Goal: Task Accomplishment & Management: Manage account settings

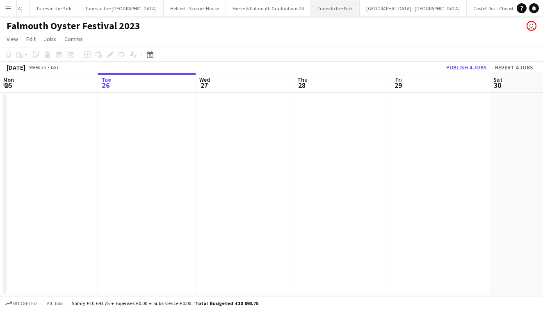
click at [311, 11] on button "Tunes In the Park Close" at bounding box center [335, 8] width 49 height 16
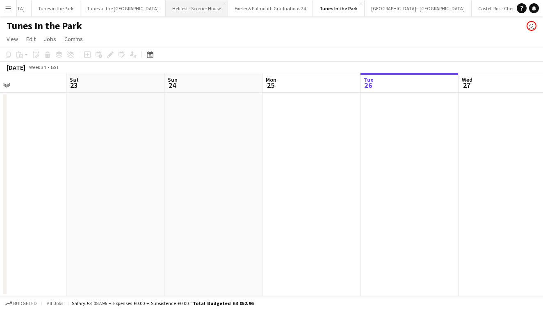
scroll to position [0, 943]
click at [57, 8] on button "Tunes in the Park Close" at bounding box center [81, 8] width 49 height 16
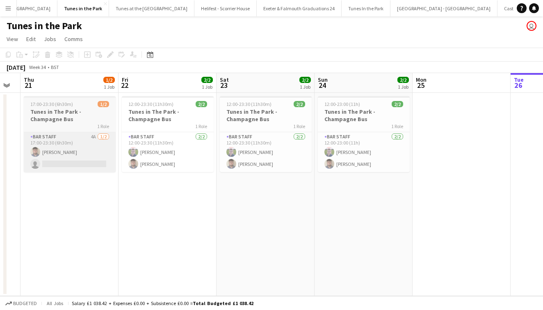
scroll to position [0, 175]
click at [77, 145] on app-card-role "Bar Staff 4A [DATE] 17:00-23:30 (6h30m) [PERSON_NAME] single-neutral-actions" at bounding box center [70, 152] width 92 height 40
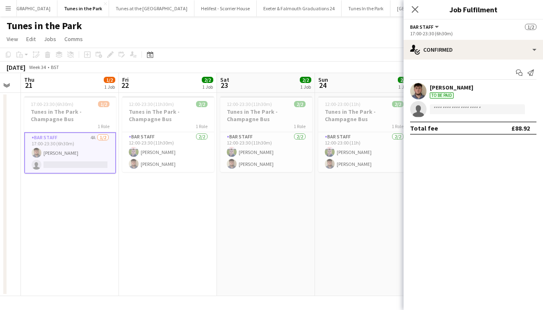
click at [183, 206] on app-date-cell "12:00-23:30 (11h30m) 2/2 Tunes in The Park - Champagne Bus 1 Role Bar Staff [DA…" at bounding box center [168, 194] width 98 height 203
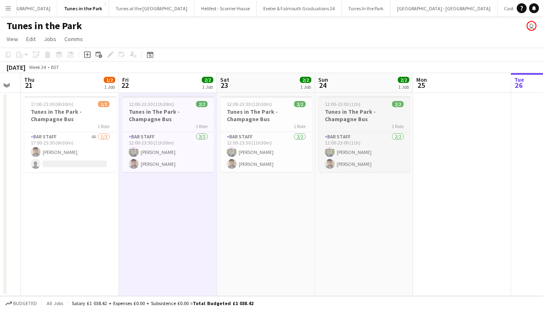
click at [390, 124] on div "1 Role" at bounding box center [364, 126] width 92 height 7
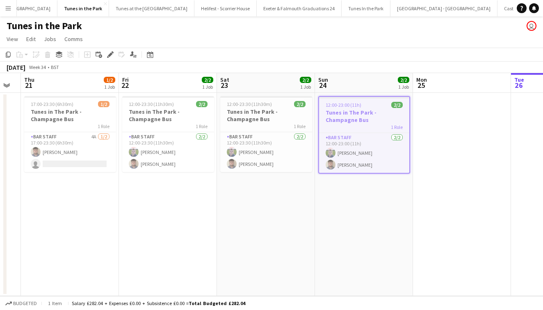
click at [366, 113] on h3 "Tunes in The Park - Champagne Bus" at bounding box center [364, 116] width 90 height 15
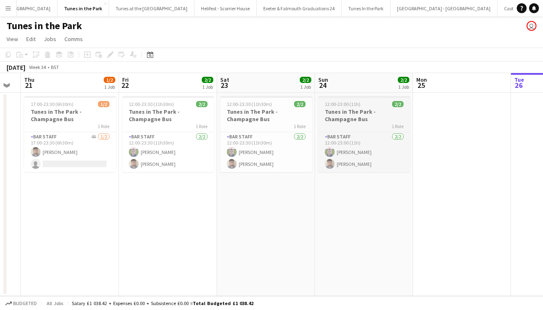
click at [366, 113] on h3 "Tunes in The Park - Champagne Bus" at bounding box center [364, 115] width 92 height 15
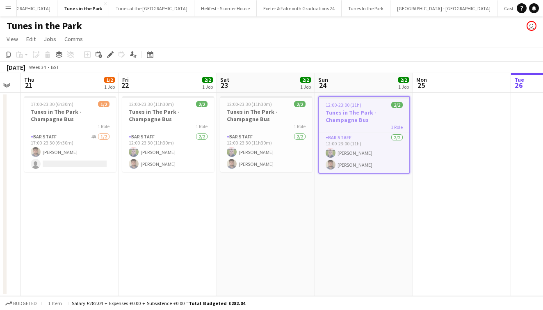
click at [11, 11] on button "Menu" at bounding box center [8, 8] width 16 height 16
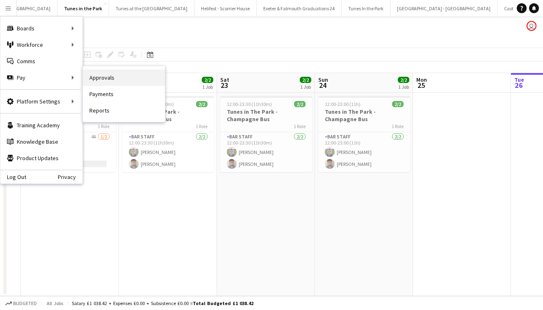
click at [119, 78] on link "Approvals" at bounding box center [124, 77] width 82 height 16
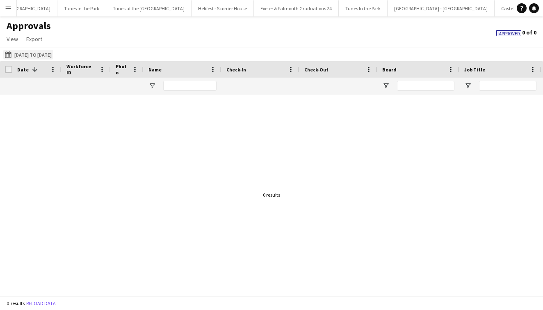
click at [53, 54] on button "[DATE] to [DATE] [DATE] to [DATE]" at bounding box center [28, 55] width 50 height 10
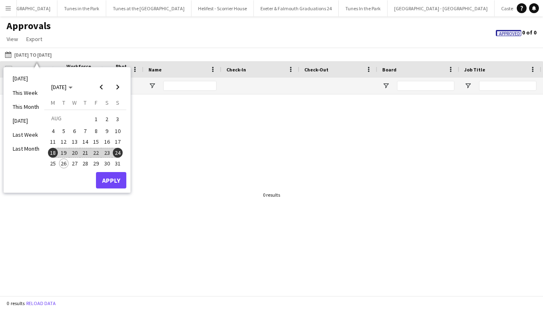
click at [53, 150] on span "18" at bounding box center [53, 153] width 10 height 10
click at [117, 149] on span "24" at bounding box center [118, 153] width 10 height 10
click at [117, 181] on button "Apply" at bounding box center [111, 180] width 30 height 16
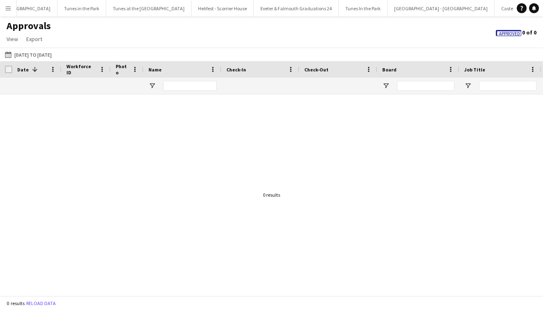
click at [517, 32] on span "Approved" at bounding box center [509, 33] width 21 height 5
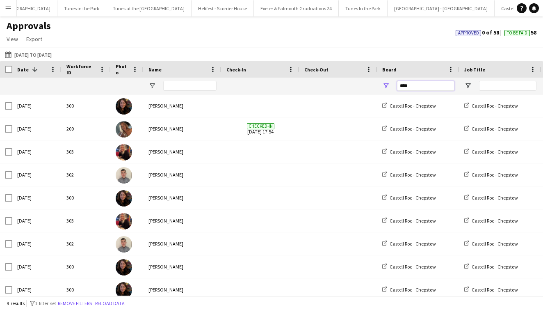
drag, startPoint x: 423, startPoint y: 82, endPoint x: 393, endPoint y: 85, distance: 30.1
click at [393, 85] on div "****" at bounding box center [419, 86] width 82 height 16
type input "*"
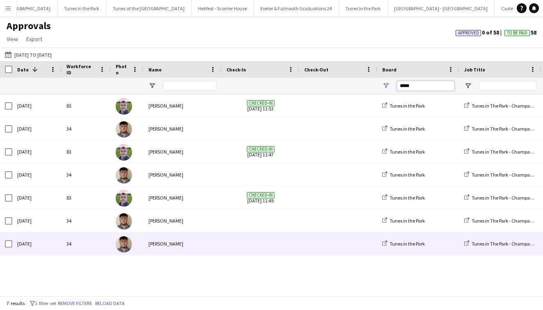
type input "*****"
click at [185, 248] on div "[PERSON_NAME]" at bounding box center [183, 243] width 78 height 23
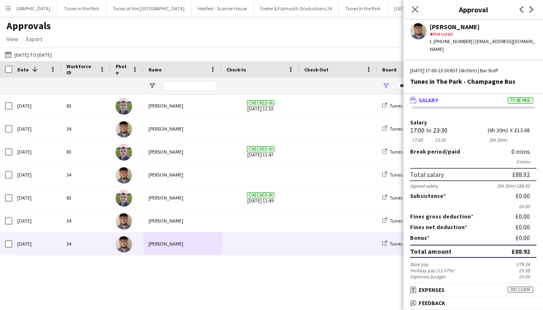
click at [309, 295] on div "[DATE] 83 [PERSON_NAME] Checked-in [DATE] 11:53 Tunes in the Park Tunes in The …" at bounding box center [271, 194] width 543 height 201
click at [172, 259] on div "[DATE] 83 [PERSON_NAME] Checked-in [DATE] 11:53 Tunes in the Park Tunes in The …" at bounding box center [271, 194] width 543 height 201
click at [414, 6] on icon "Close pop-in" at bounding box center [415, 9] width 8 height 8
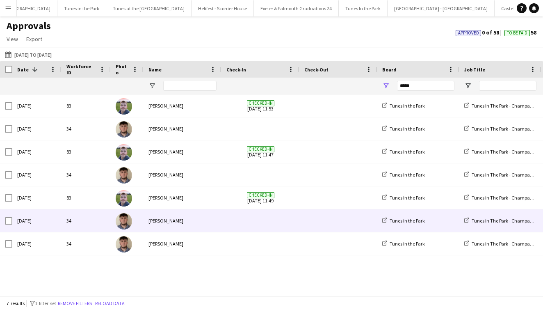
click at [175, 219] on div "[PERSON_NAME]" at bounding box center [183, 220] width 78 height 23
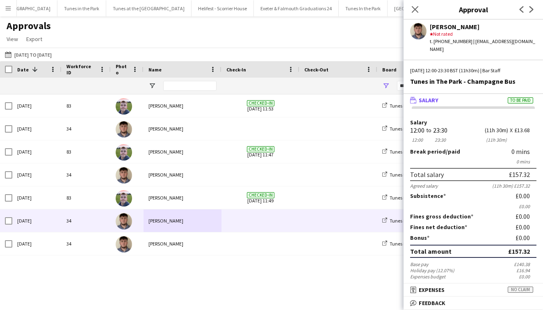
click at [177, 257] on div "Tunes in the Park Tunes in The Park - Champagne Bus Bar Staff Checked-in [DATE]…" at bounding box center [271, 194] width 543 height 201
click at [417, 5] on app-icon "Close pop-in" at bounding box center [416, 10] width 12 height 12
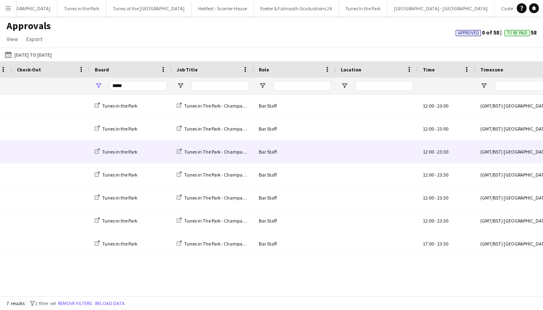
click at [266, 151] on div "Bar Staff" at bounding box center [295, 151] width 82 height 23
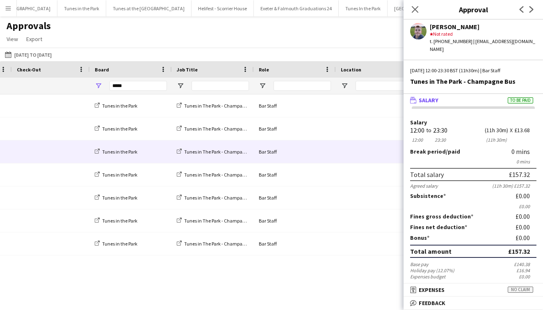
click at [261, 283] on div "Tunes in the Park Tunes in The Park - Champagne Bus Bar Staff Checked-in [DATE]…" at bounding box center [271, 194] width 543 height 201
click at [417, 11] on icon "Close pop-in" at bounding box center [415, 9] width 8 height 8
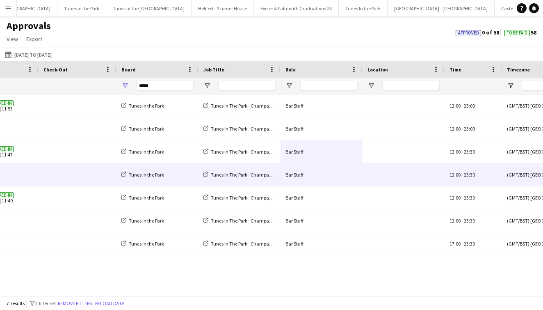
scroll to position [0, 242]
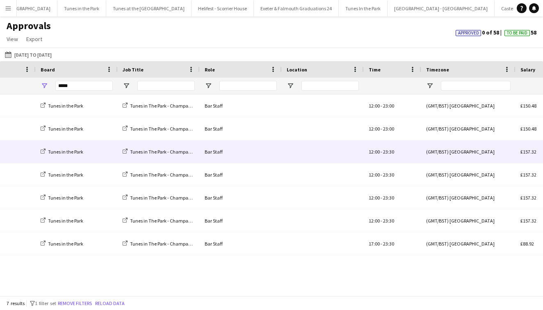
click at [90, 155] on div "Tunes in the Park" at bounding box center [77, 151] width 82 height 23
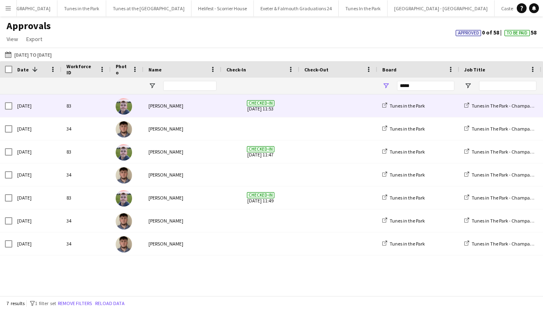
click at [175, 114] on div "[PERSON_NAME]" at bounding box center [183, 105] width 78 height 23
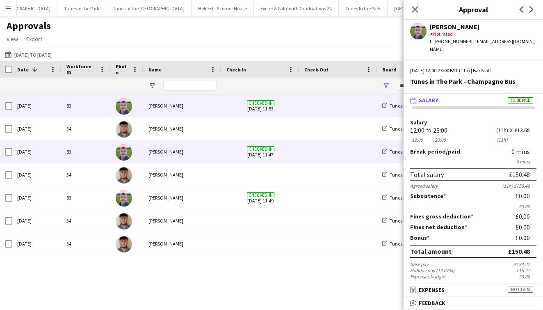
click at [189, 153] on div "[PERSON_NAME]" at bounding box center [183, 151] width 78 height 23
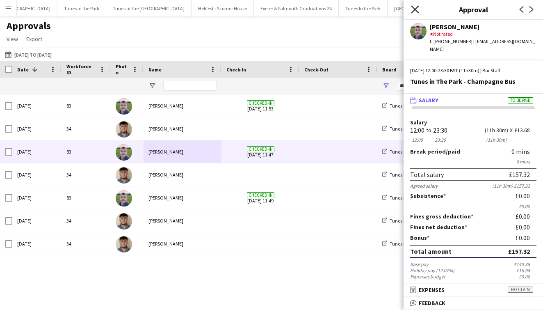
click at [415, 11] on icon "Close pop-in" at bounding box center [415, 9] width 8 height 8
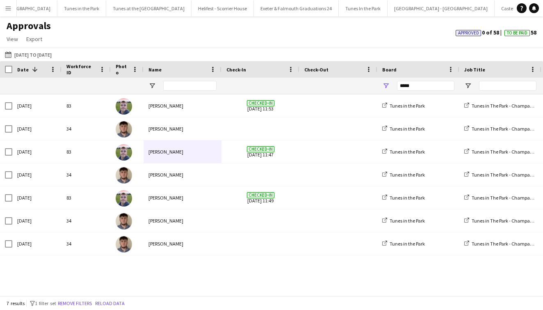
click at [513, 34] on span "To Be Paid" at bounding box center [517, 32] width 21 height 5
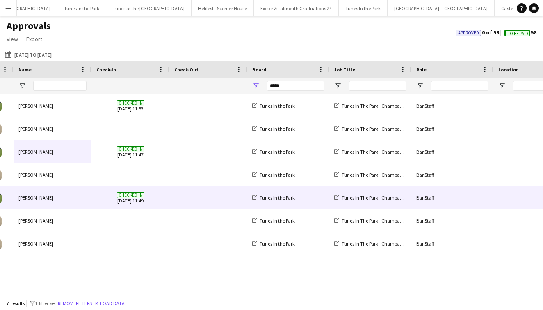
scroll to position [0, 256]
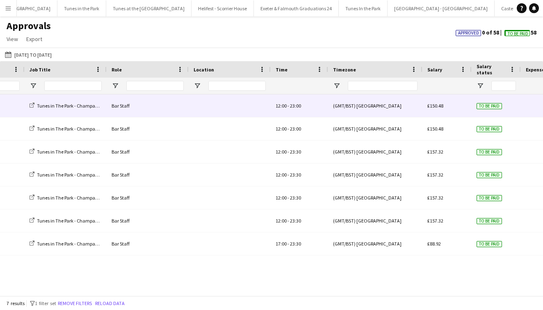
click at [485, 101] on div "To be paid" at bounding box center [496, 105] width 49 height 23
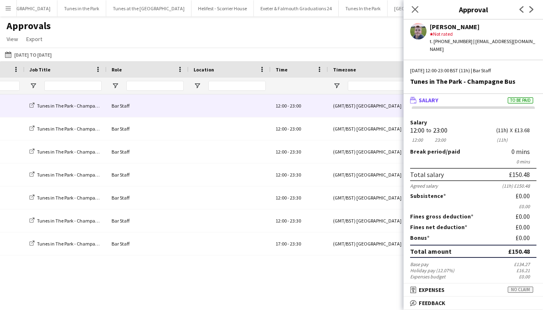
click at [510, 97] on span "To be paid" at bounding box center [520, 100] width 25 height 6
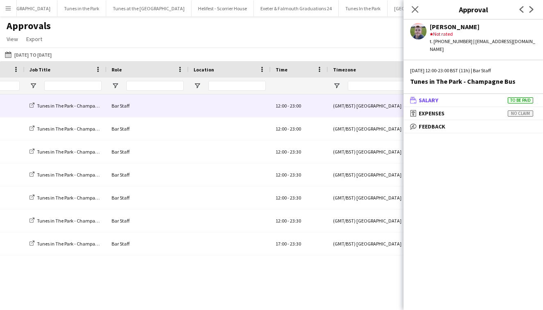
click at [510, 97] on span "To be paid" at bounding box center [520, 100] width 25 height 6
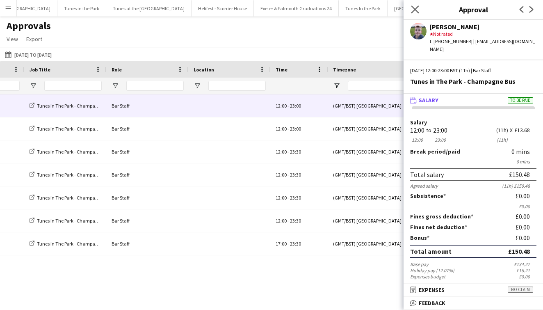
click at [419, 9] on app-icon "Close pop-in" at bounding box center [416, 10] width 12 height 12
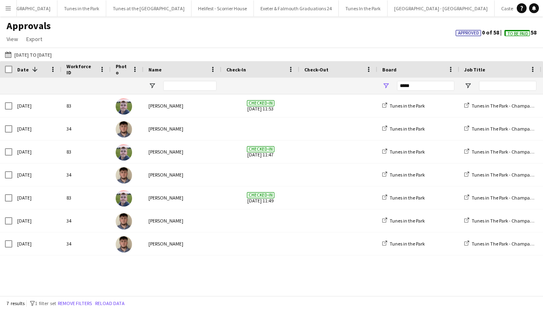
click at [464, 33] on span "Approved" at bounding box center [468, 32] width 21 height 5
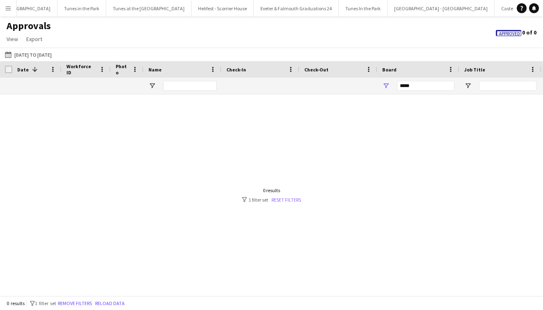
click at [295, 201] on link "Reset filters" at bounding box center [287, 200] width 30 height 6
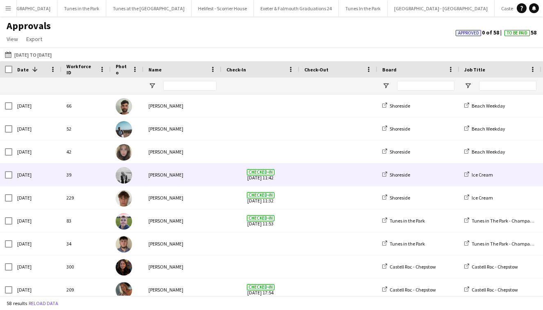
click at [287, 179] on span "Checked-in [DATE] 11:42" at bounding box center [261, 174] width 68 height 23
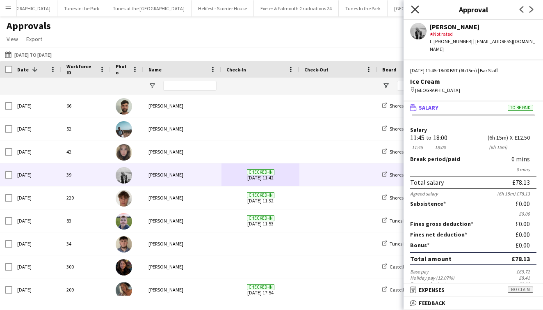
click at [417, 9] on icon "Close pop-in" at bounding box center [415, 9] width 8 height 8
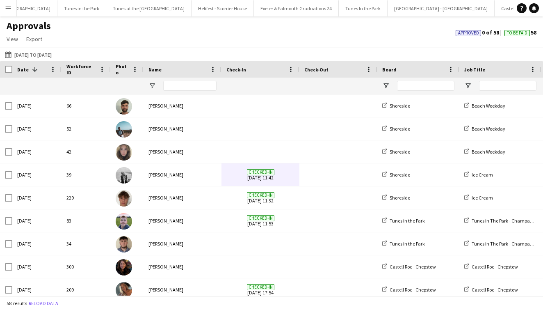
click at [468, 34] on span "Approved" at bounding box center [468, 32] width 21 height 5
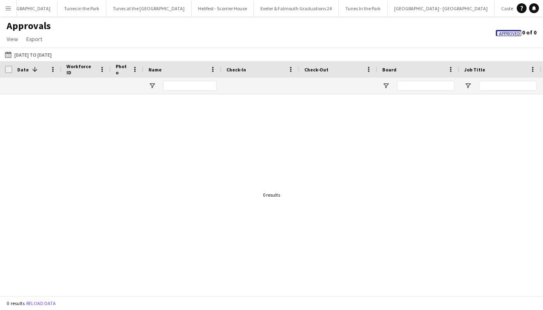
click at [509, 33] on span "Approved" at bounding box center [509, 33] width 21 height 5
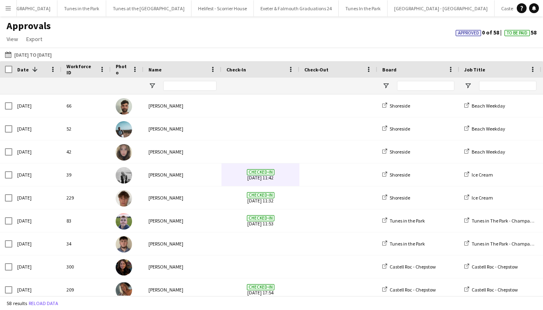
click at [509, 33] on span "To Be Paid" at bounding box center [517, 32] width 21 height 5
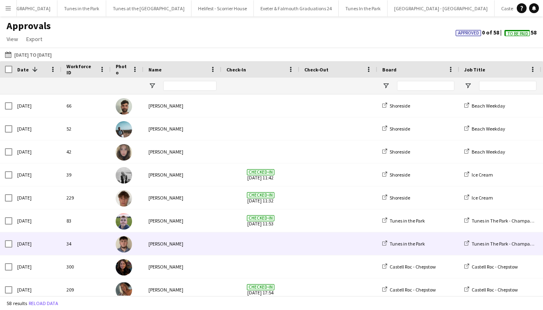
click at [156, 243] on div "[PERSON_NAME]" at bounding box center [183, 243] width 78 height 23
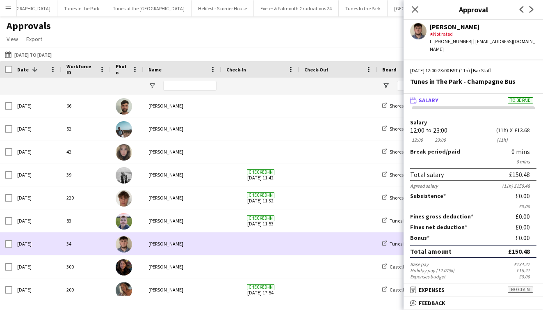
click at [213, 247] on div "[PERSON_NAME]" at bounding box center [183, 243] width 78 height 23
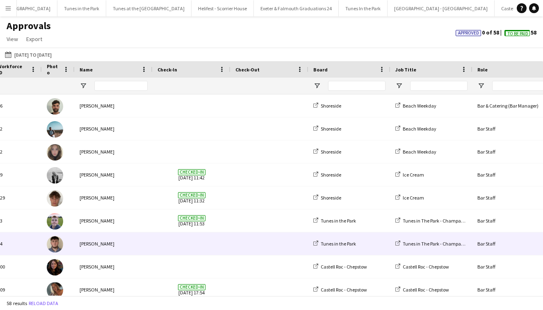
scroll to position [0, 117]
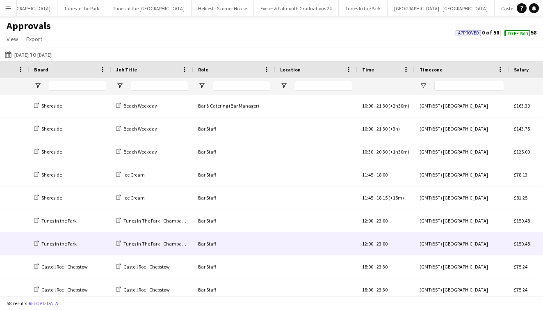
click at [286, 240] on div at bounding box center [316, 243] width 82 height 23
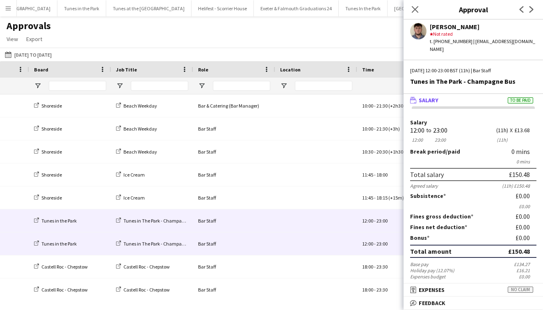
click at [342, 227] on div at bounding box center [316, 220] width 82 height 23
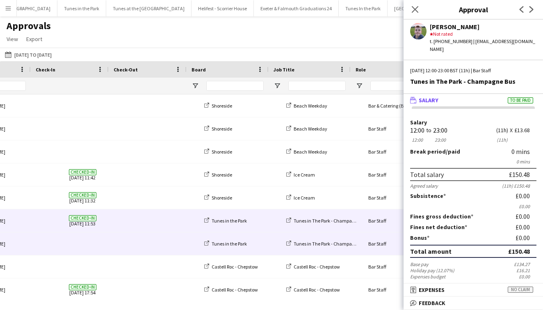
scroll to position [0, 114]
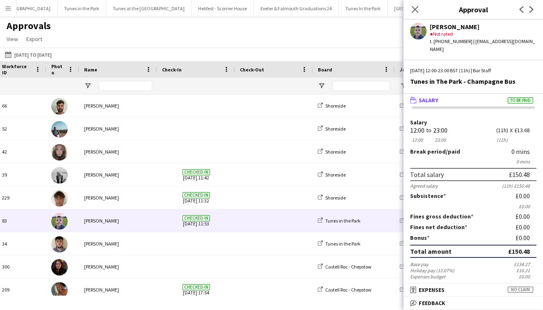
click at [425, 7] on div "Close pop-in" at bounding box center [415, 9] width 23 height 19
click at [419, 8] on icon "Close pop-in" at bounding box center [415, 9] width 8 height 8
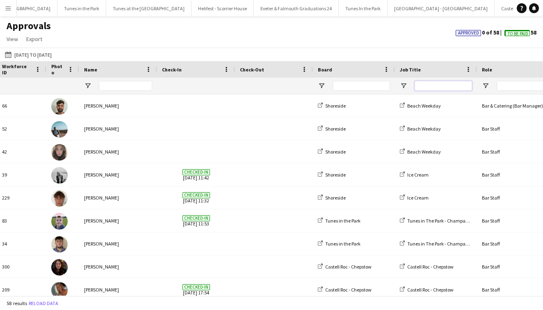
click at [427, 86] on input "Job Title Filter Input" at bounding box center [443, 86] width 57 height 10
type input "*****"
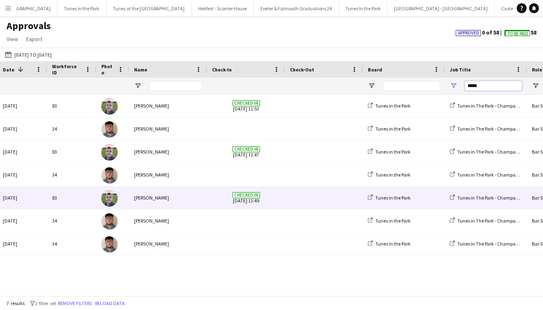
scroll to position [0, -4]
